Goal: Task Accomplishment & Management: Complete application form

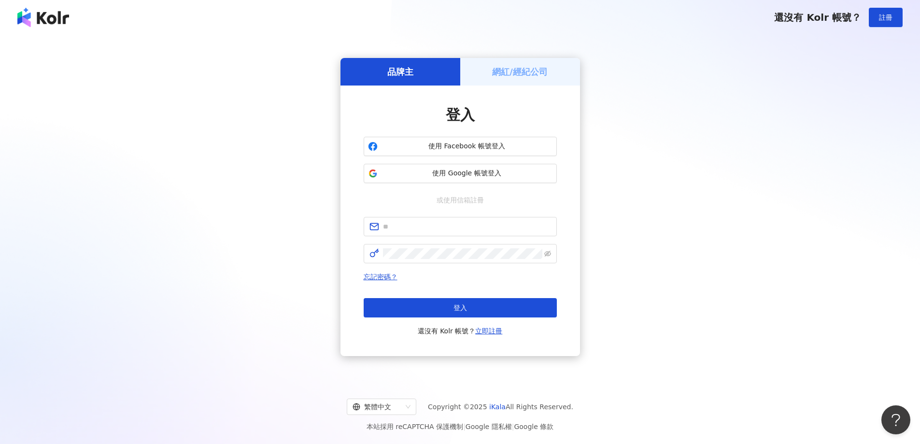
click at [477, 80] on div "網紅/經紀公司" at bounding box center [520, 72] width 120 height 28
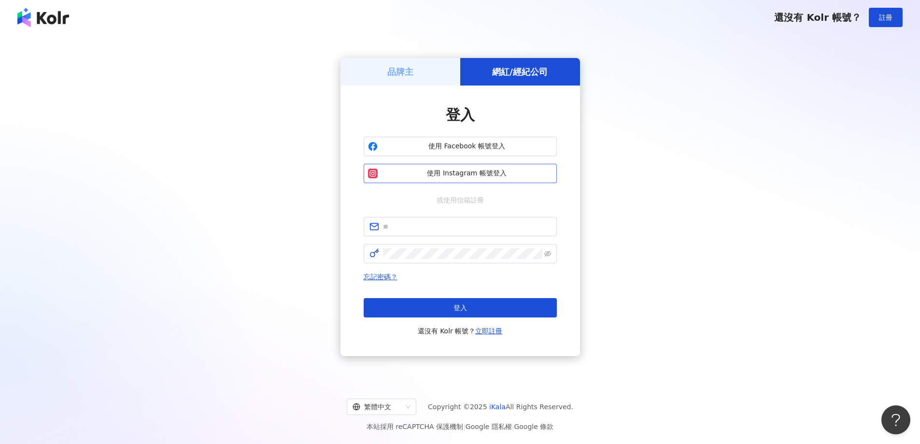
click at [476, 167] on button "使用 Instagram 帳號登入" at bounding box center [460, 173] width 193 height 19
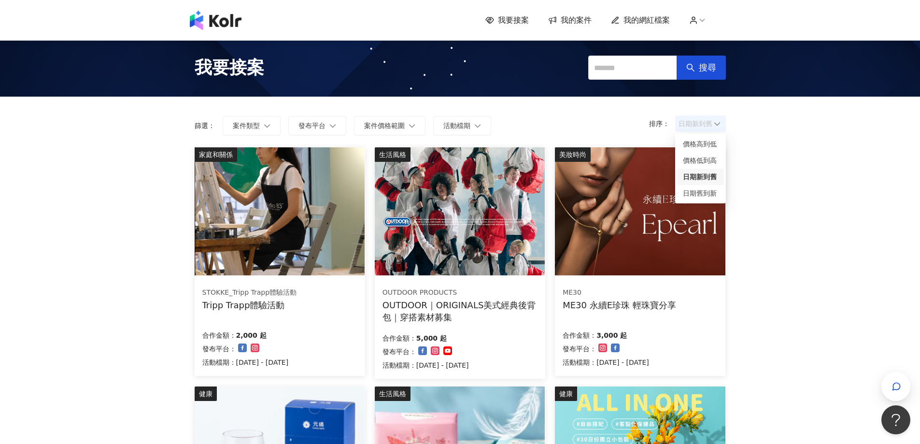
click at [689, 128] on span "日期新到舊" at bounding box center [700, 123] width 44 height 14
click at [690, 179] on div "日期新到舊" at bounding box center [700, 176] width 35 height 11
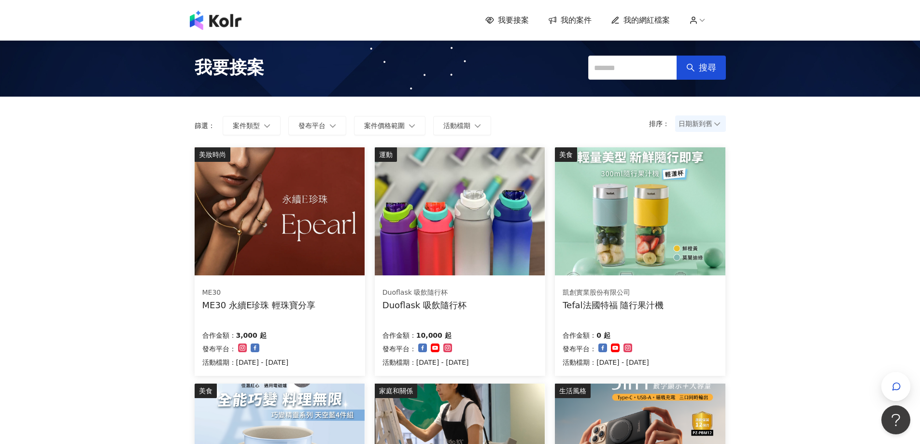
click at [319, 212] on img at bounding box center [280, 211] width 170 height 128
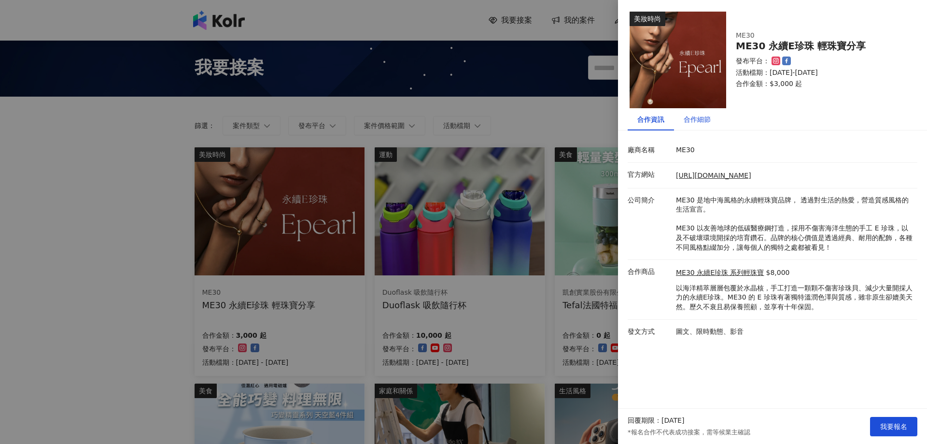
drag, startPoint x: 696, startPoint y: 118, endPoint x: 627, endPoint y: 398, distance: 288.4
click at [547, 443] on html "我要接案 我的案件 我的網紅檔案 我要接案 搜尋 排序： 日期新到舊 篩選： 案件類型 發布平台 案件價格範圍 活動檔期 清除 套用 美妝時尚 ME30 ME…" at bounding box center [463, 222] width 927 height 444
click at [694, 117] on div "合作細節" at bounding box center [697, 119] width 27 height 11
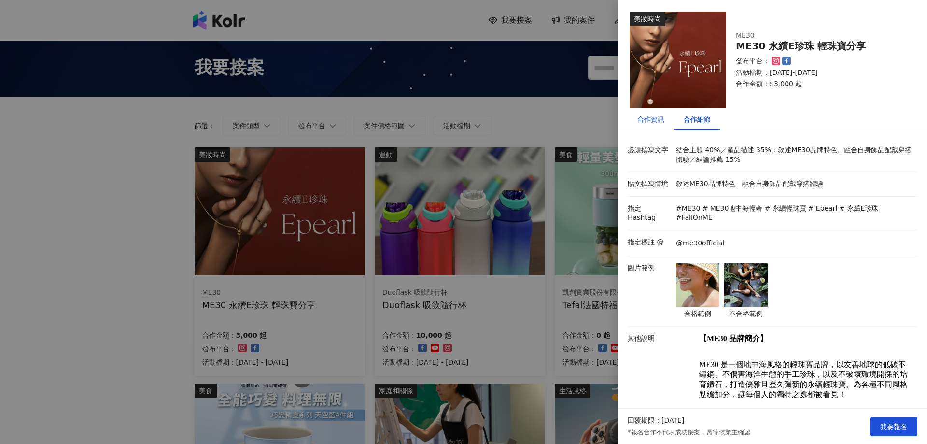
click at [655, 123] on div "合作資訊" at bounding box center [650, 119] width 27 height 11
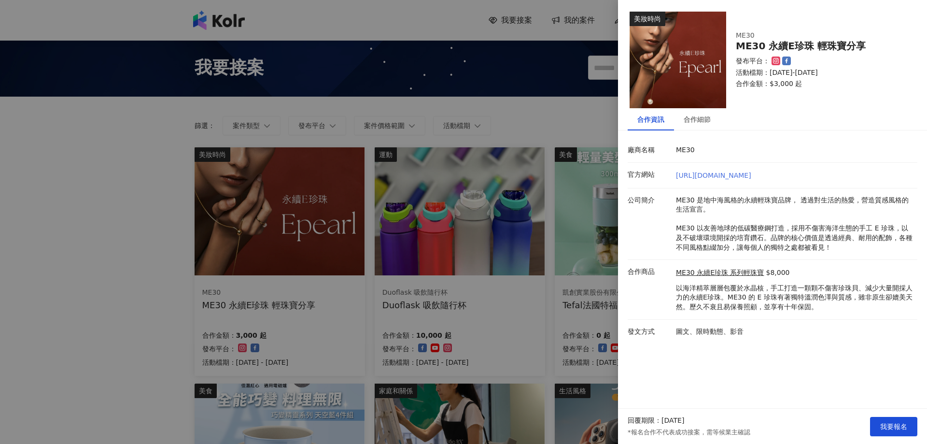
click at [692, 175] on link "[URL][DOMAIN_NAME]" at bounding box center [713, 175] width 75 height 8
click at [697, 125] on div "合作細節" at bounding box center [697, 119] width 46 height 22
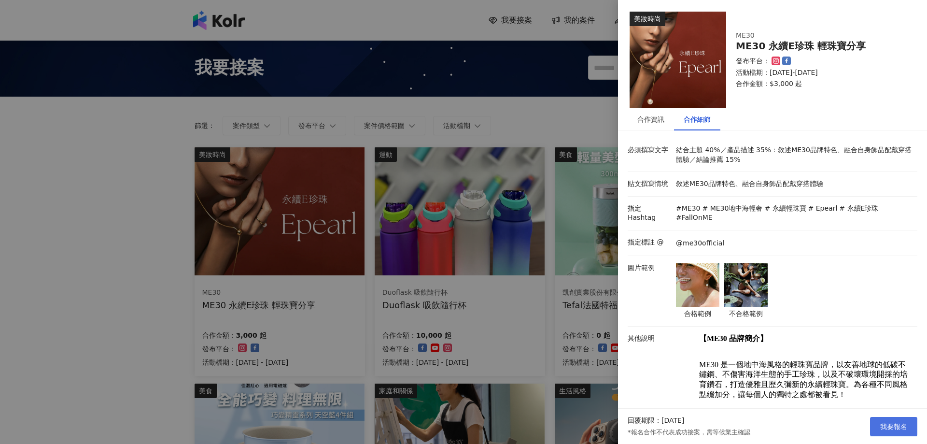
click at [890, 427] on span "我要報名" at bounding box center [893, 426] width 27 height 8
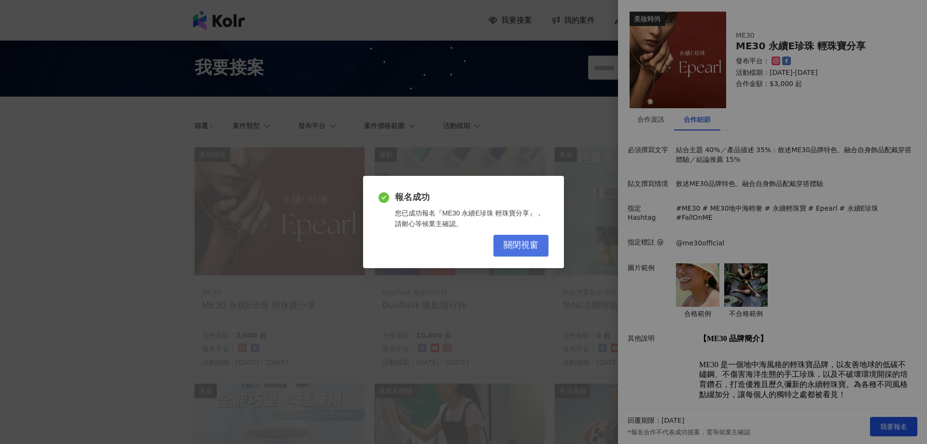
click at [545, 244] on button "關閉視窗" at bounding box center [520, 246] width 55 height 22
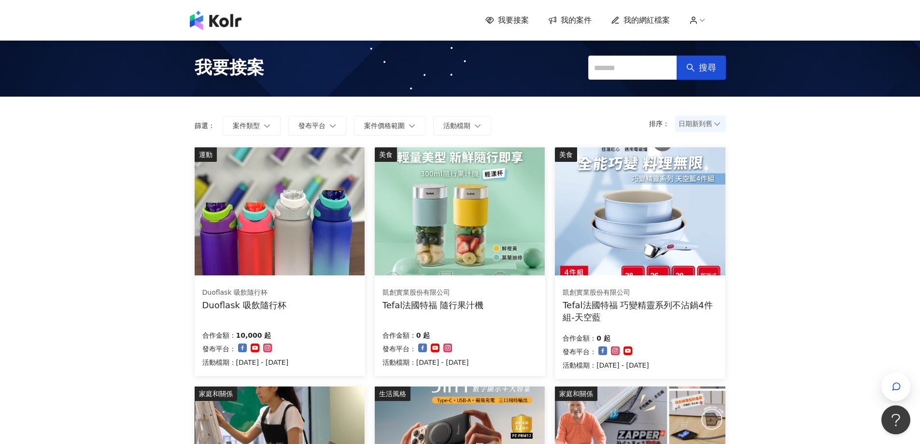
click at [320, 219] on img at bounding box center [280, 211] width 170 height 128
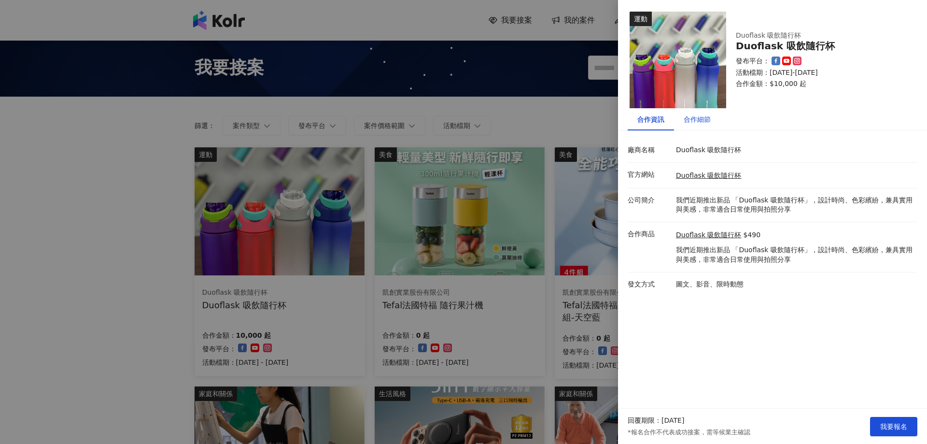
click at [709, 118] on div "合作細節" at bounding box center [697, 119] width 27 height 11
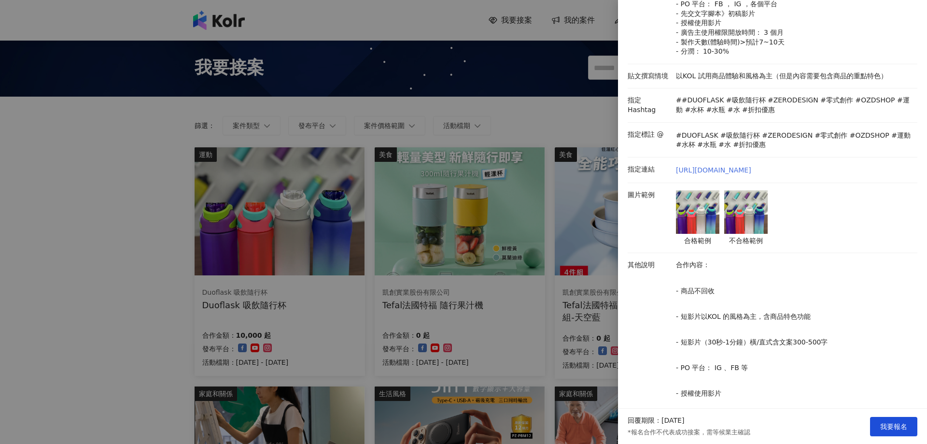
scroll to position [193, 0]
